Goal: Task Accomplishment & Management: Manage account settings

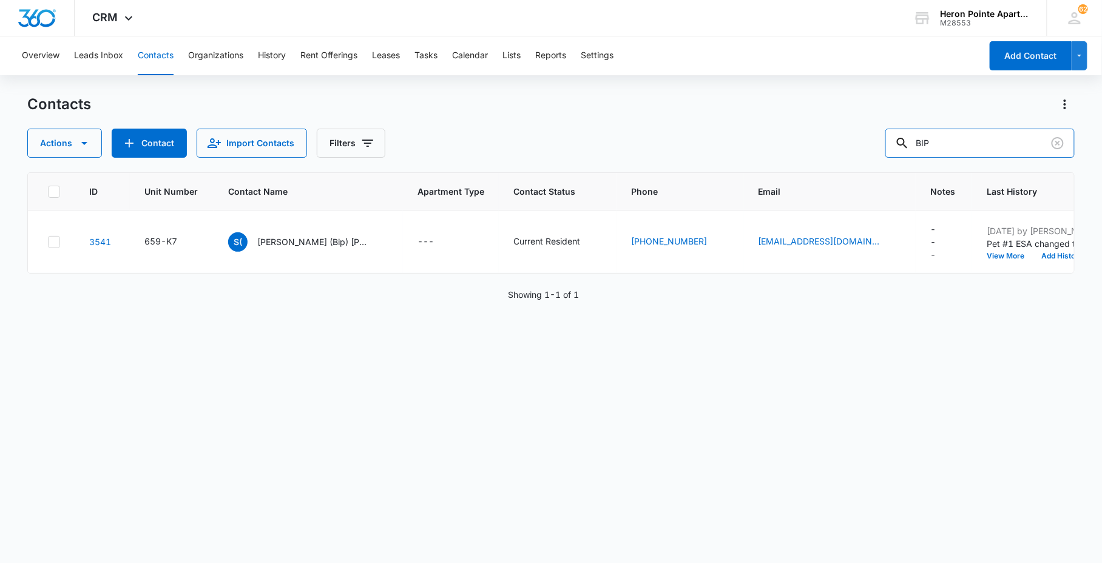
click at [786, 173] on div "Contacts Actions Contact Import Contacts Filters BIP ID Unit Number Contact Nam…" at bounding box center [550, 328] width 1046 height 467
type input "k8"
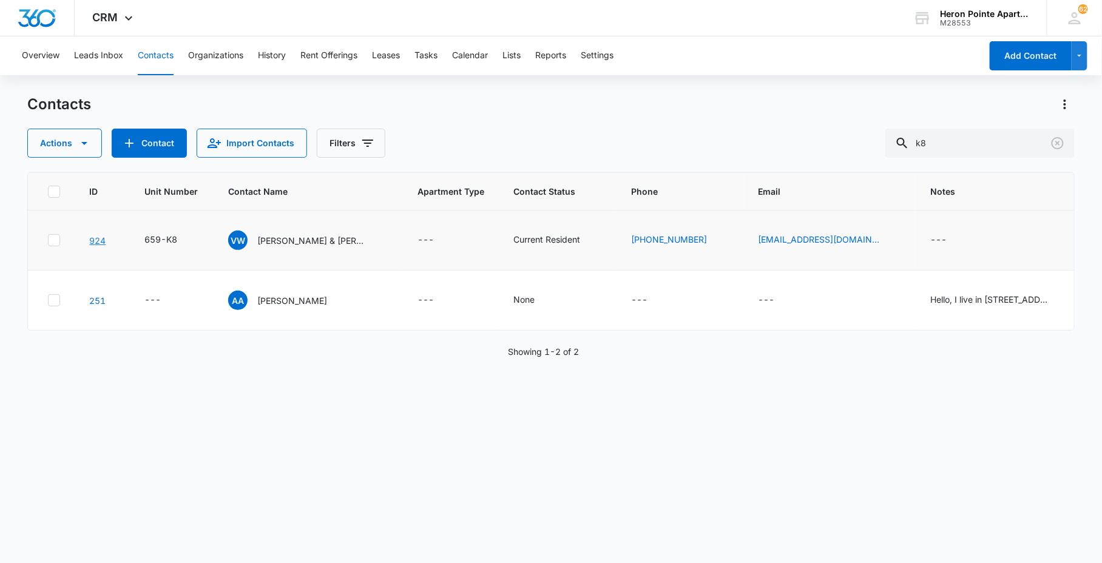
click at [102, 240] on link "924" at bounding box center [97, 240] width 16 height 10
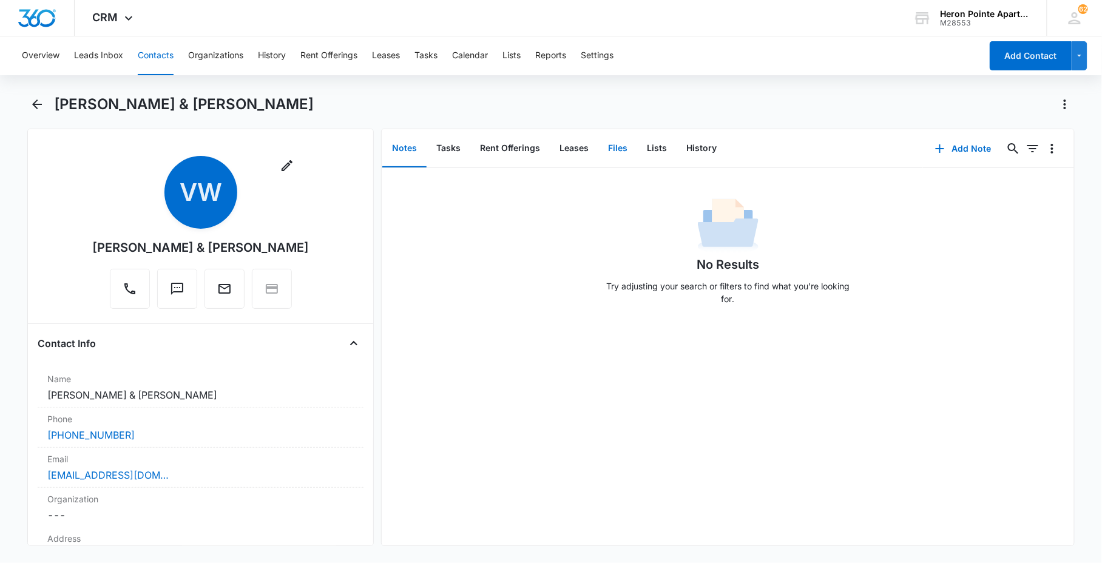
click at [621, 149] on button "Files" at bounding box center [617, 149] width 39 height 38
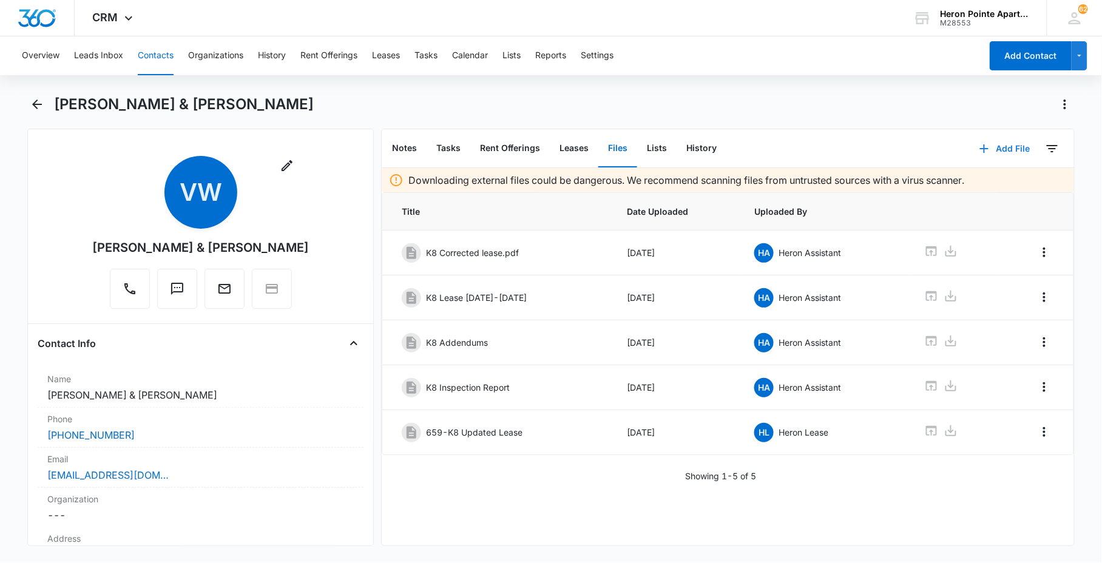
click at [997, 144] on button "Add File" at bounding box center [1004, 148] width 75 height 29
click at [1003, 184] on button "Upload Files" at bounding box center [995, 187] width 92 height 18
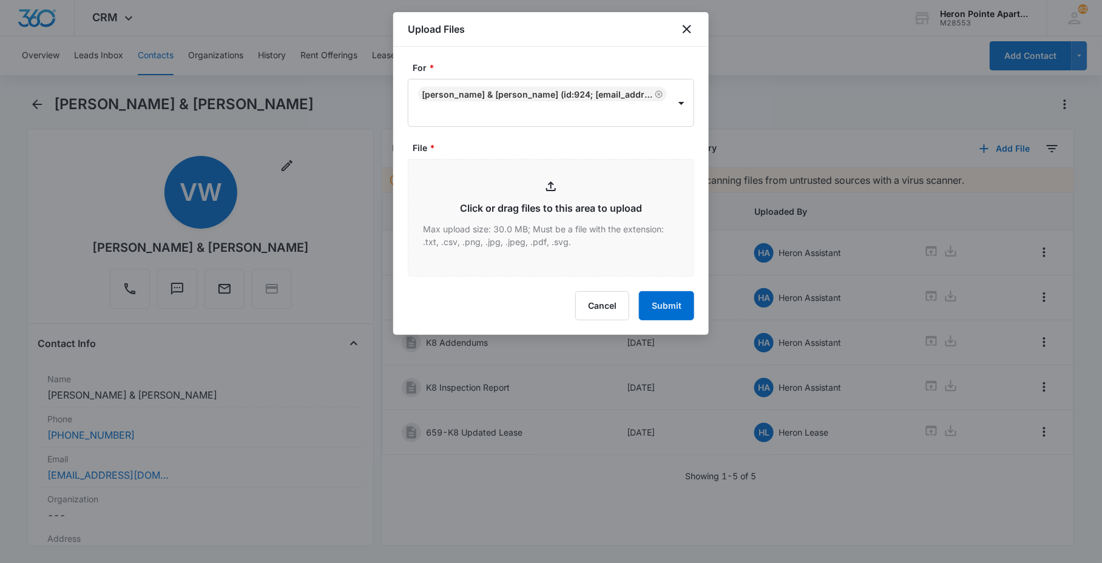
type input "C:\fakepath\3400 K8 Pet Paperwork - [PERSON_NAME].pdf"
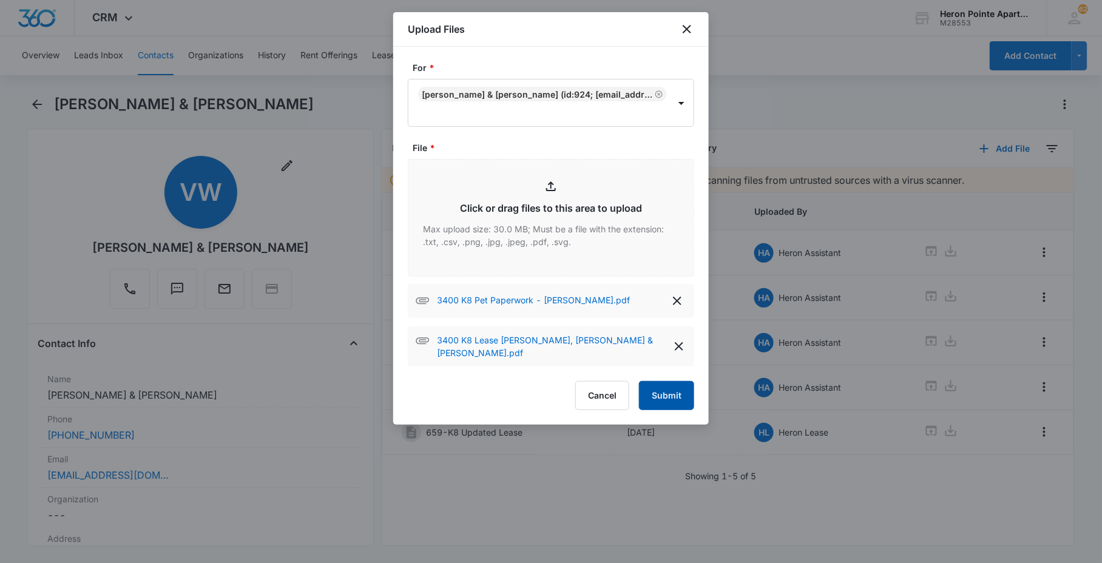
click at [687, 398] on button "Submit" at bounding box center [666, 395] width 55 height 29
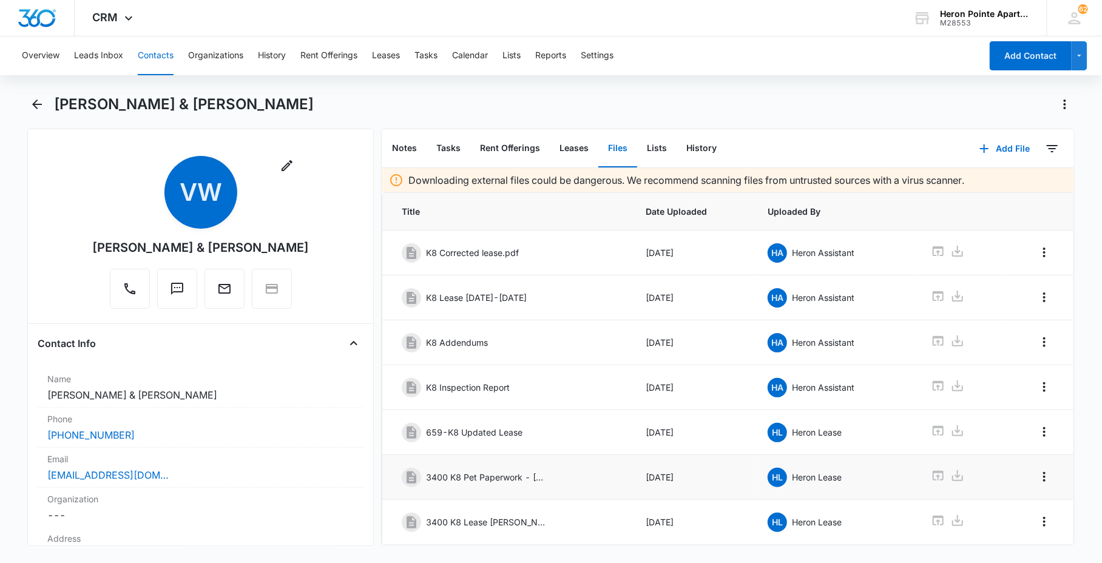
scroll to position [43, 0]
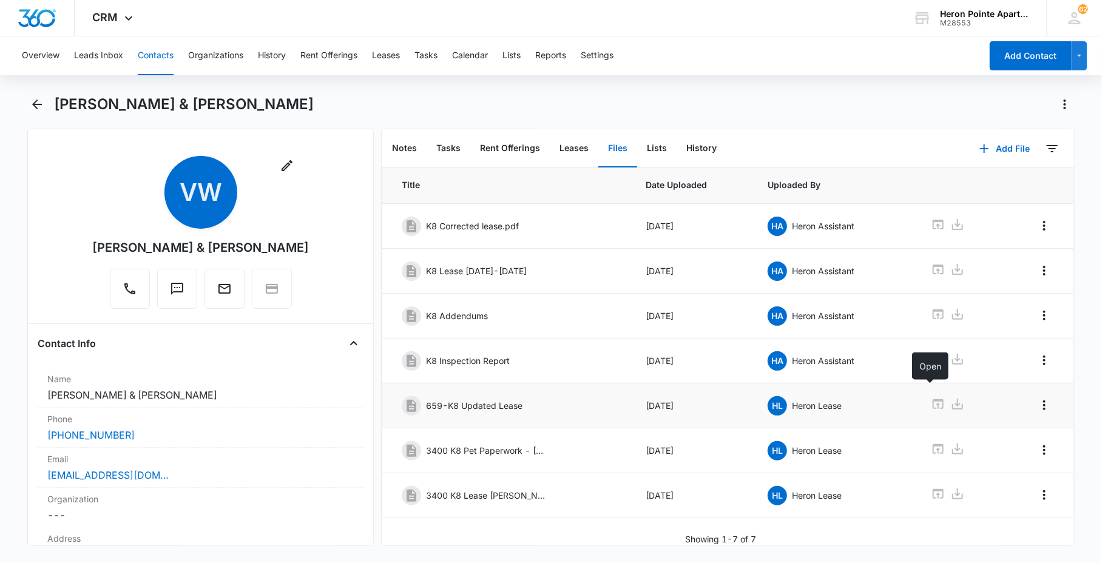
click at [930, 397] on icon at bounding box center [937, 404] width 15 height 15
